Goal: Navigation & Orientation: Go to known website

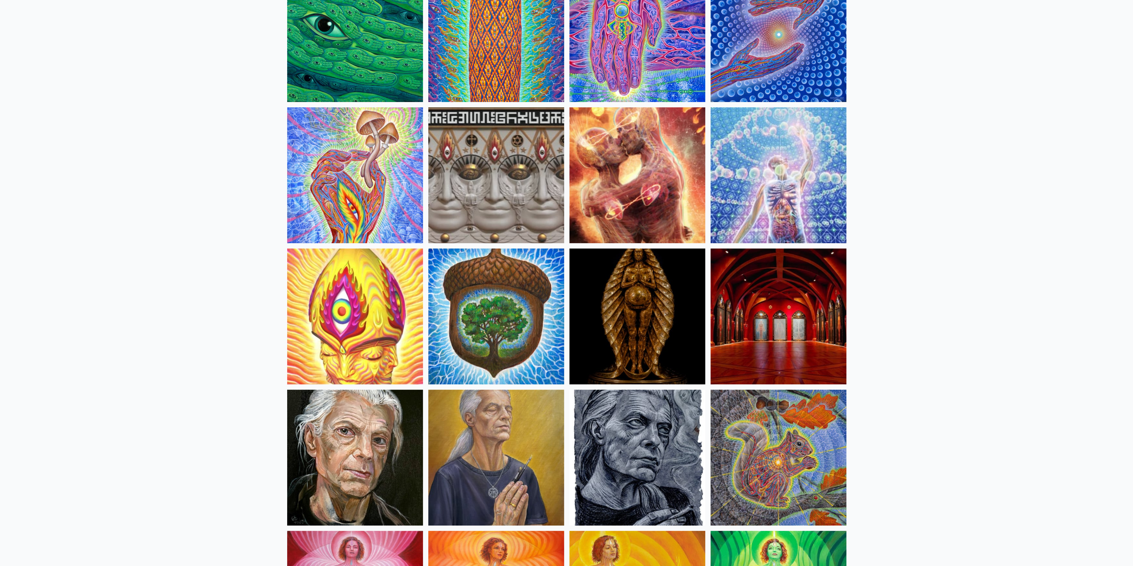
scroll to position [134, 0]
click at [771, 204] on img at bounding box center [779, 175] width 136 height 136
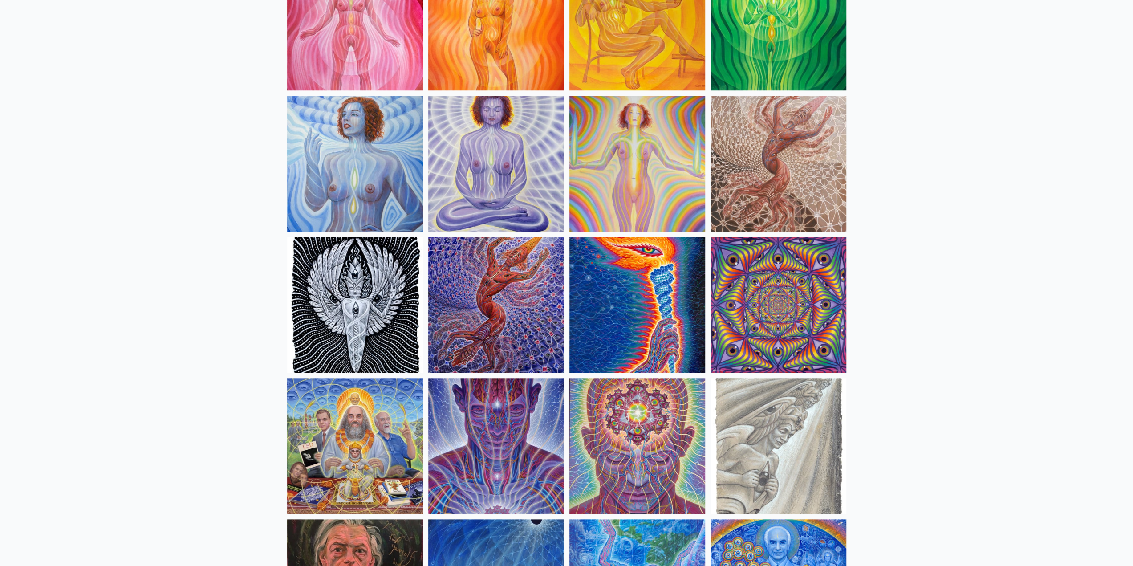
scroll to position [713, 0]
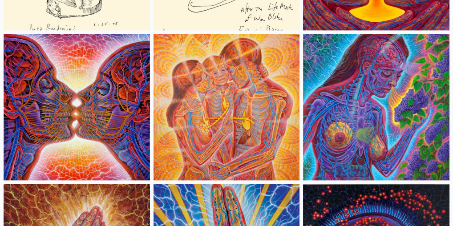
scroll to position [4543, 0]
